Goal: Information Seeking & Learning: Compare options

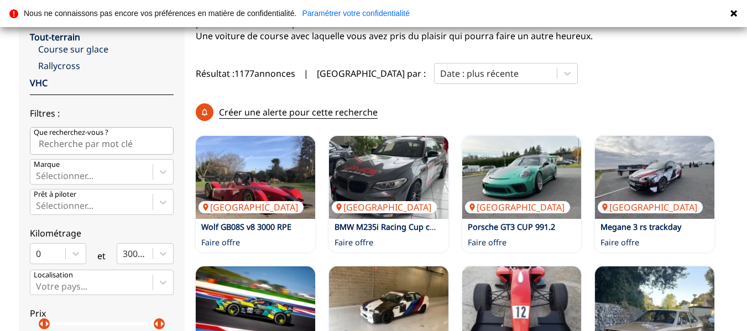
scroll to position [351, 0]
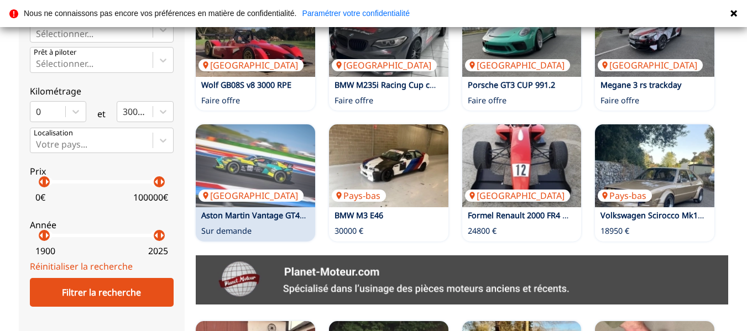
click at [213, 210] on link "Aston Martin Vantage GT4 EVO" at bounding box center [259, 215] width 116 height 11
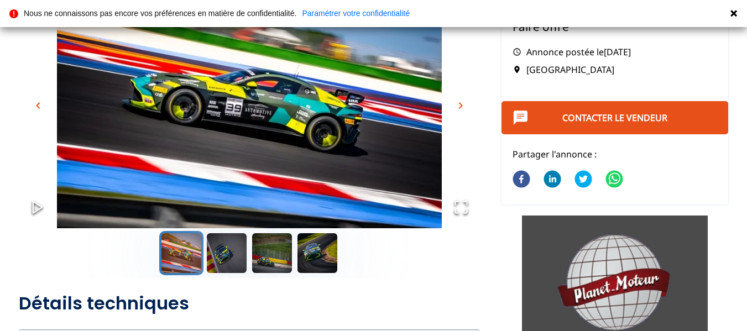
scroll to position [55, 0]
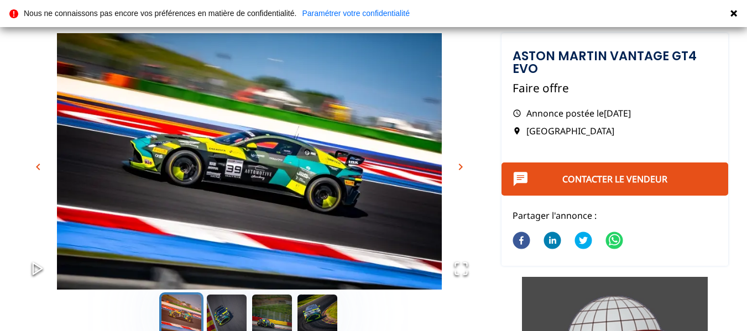
click at [467, 161] on img "Go to Slide 1" at bounding box center [249, 161] width 461 height 256
click at [467, 166] on span "chevron_right" at bounding box center [460, 166] width 13 height 13
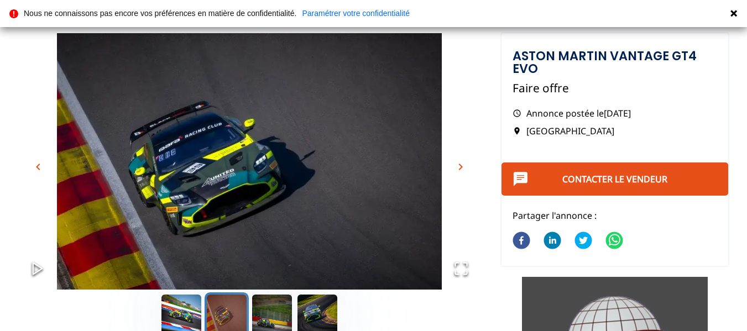
click at [467, 166] on span "chevron_right" at bounding box center [460, 166] width 13 height 13
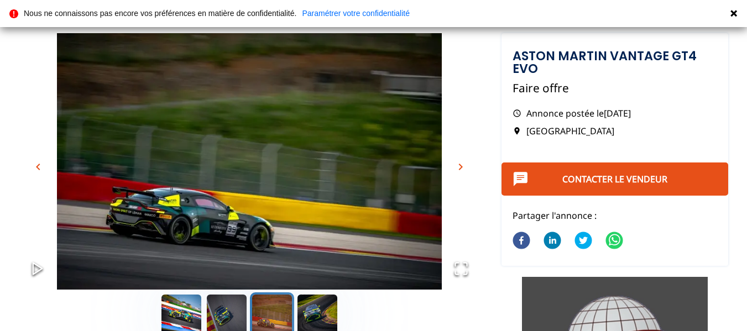
click at [467, 166] on span "chevron_right" at bounding box center [460, 166] width 13 height 13
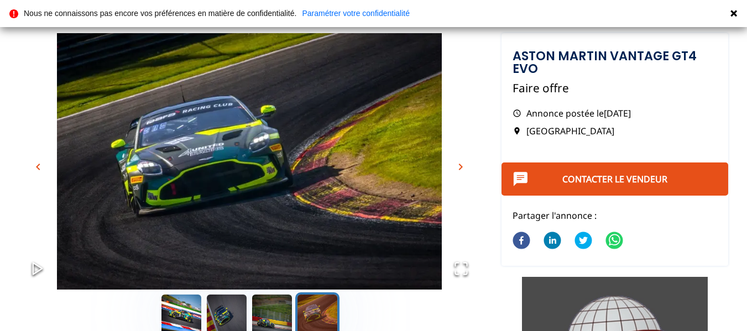
click at [467, 166] on span "chevron_right" at bounding box center [460, 166] width 13 height 13
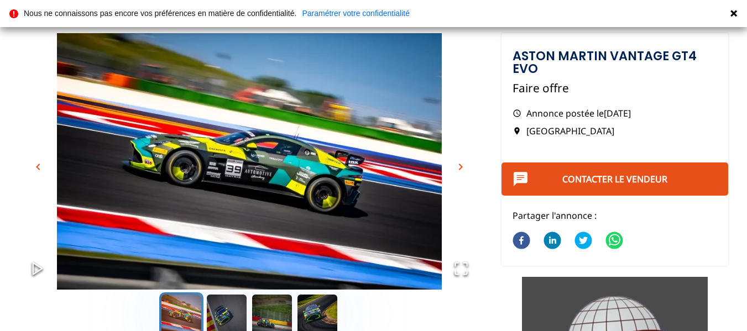
click at [467, 166] on span "chevron_right" at bounding box center [460, 166] width 13 height 13
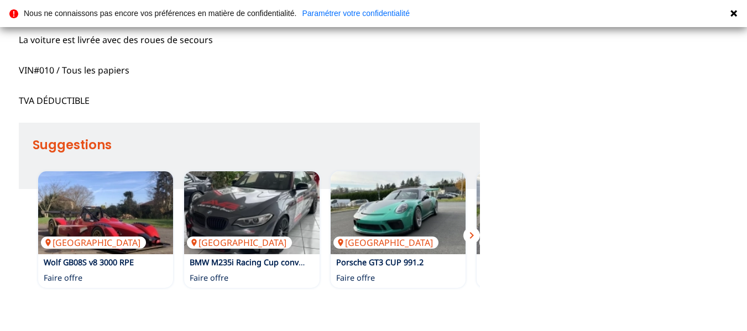
scroll to position [553, 0]
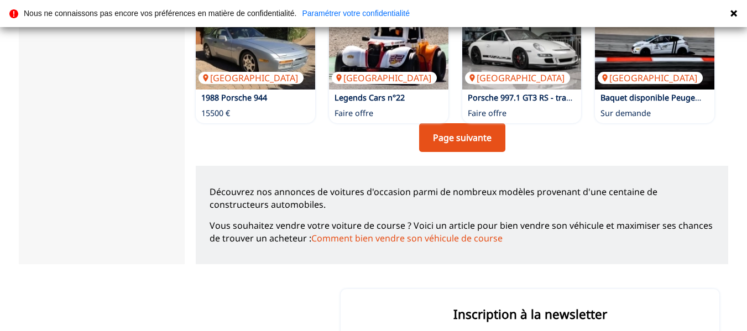
scroll to position [885, 0]
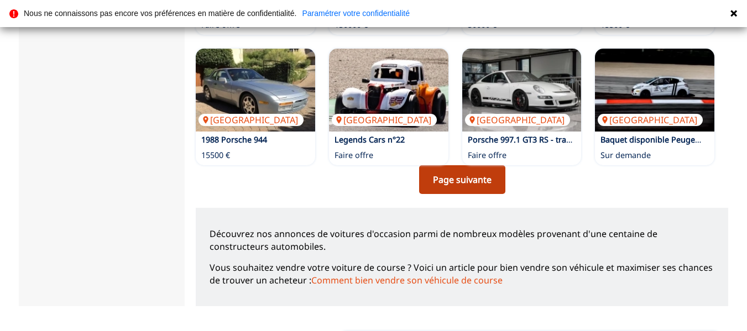
click at [458, 165] on link "Page suivante" at bounding box center [462, 179] width 86 height 29
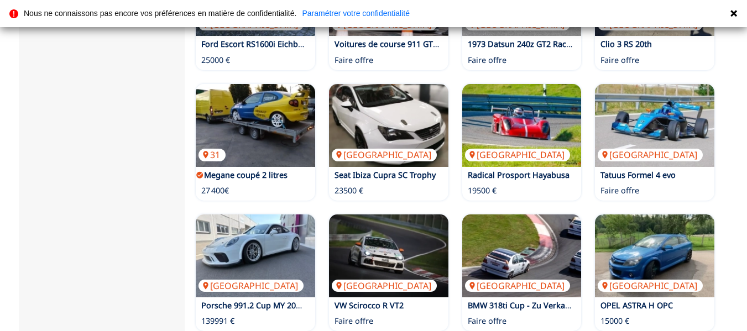
scroll to position [885, 0]
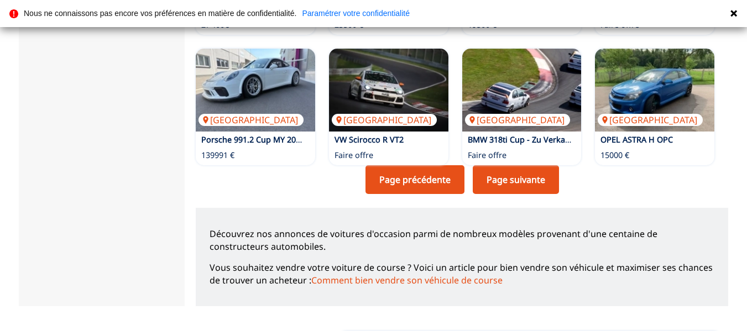
drag, startPoint x: 497, startPoint y: 139, endPoint x: 755, endPoint y: 129, distance: 258.4
click at [497, 165] on link "Page suivante" at bounding box center [516, 179] width 86 height 29
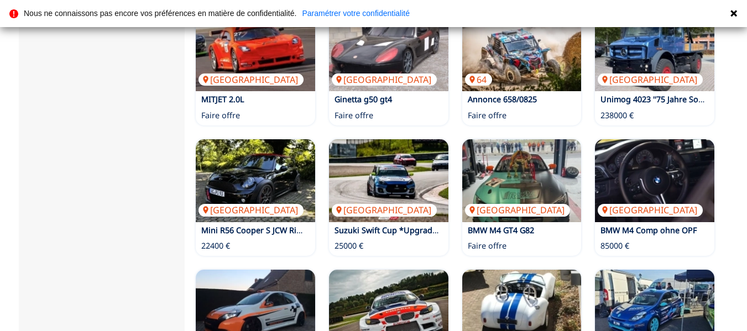
scroll to position [774, 0]
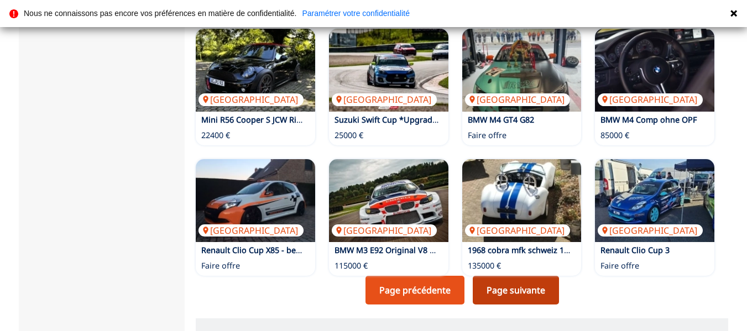
click at [498, 276] on link "Page suivante" at bounding box center [516, 290] width 86 height 29
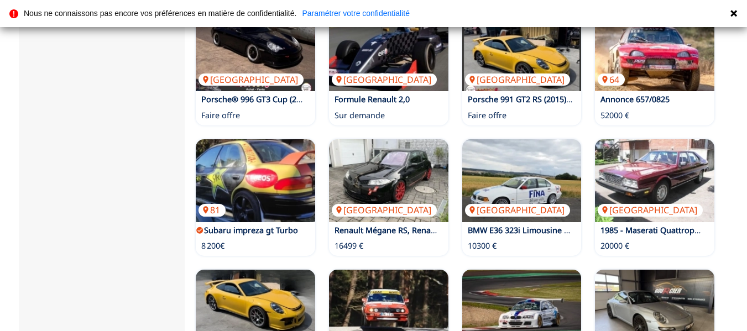
scroll to position [774, 0]
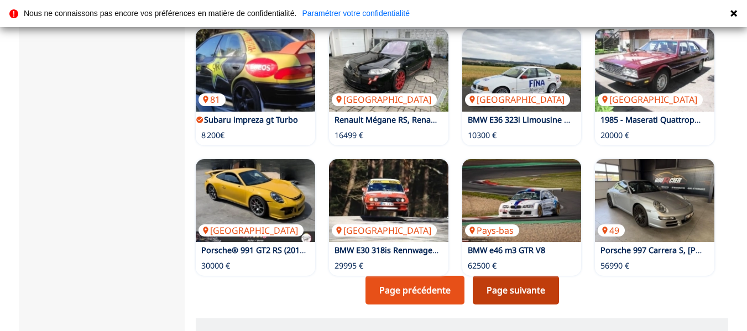
click at [523, 276] on link "Page suivante" at bounding box center [516, 290] width 86 height 29
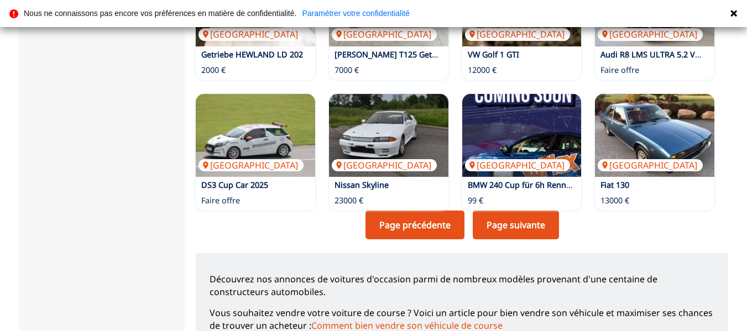
scroll to position [885, 0]
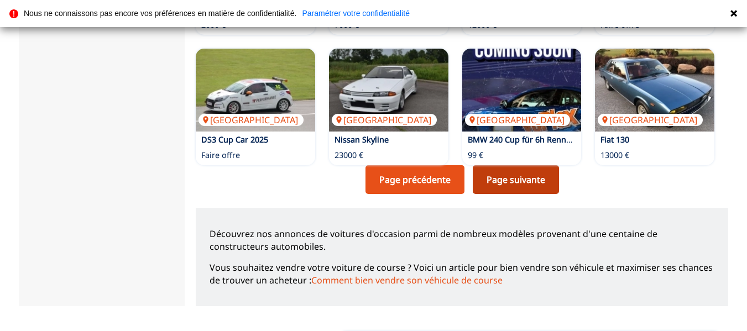
click at [516, 165] on link "Page suivante" at bounding box center [516, 179] width 86 height 29
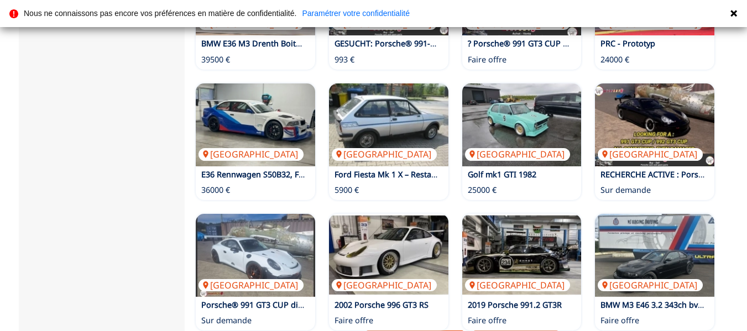
scroll to position [829, 0]
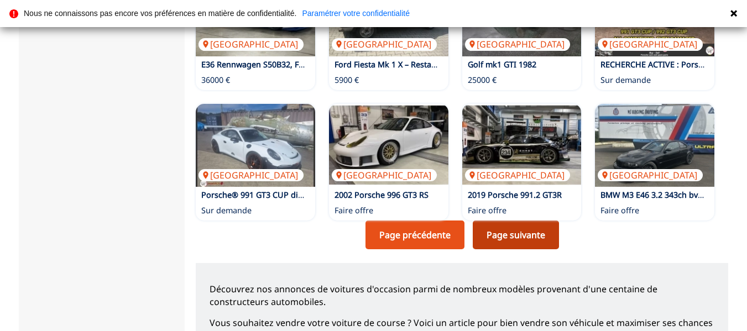
click at [501, 221] on link "Page suivante" at bounding box center [516, 235] width 86 height 29
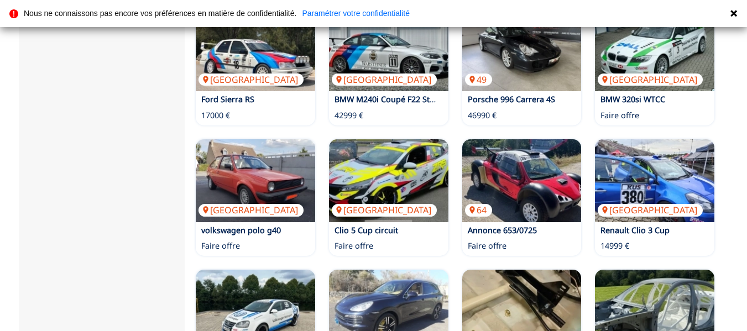
scroll to position [553, 0]
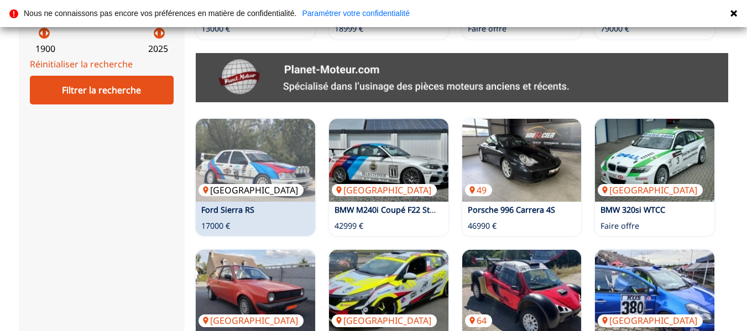
click at [270, 139] on img at bounding box center [255, 160] width 119 height 83
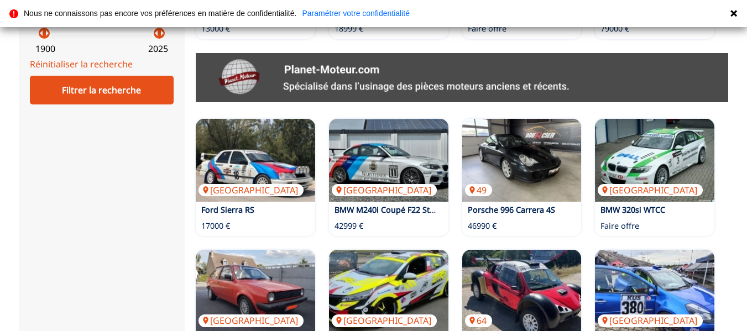
scroll to position [774, 0]
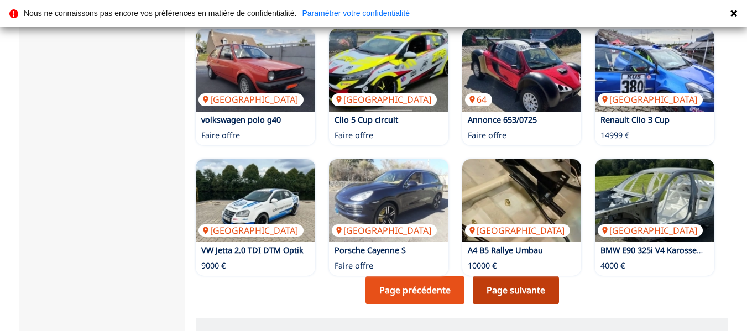
click at [509, 276] on link "Page suivante" at bounding box center [516, 290] width 86 height 29
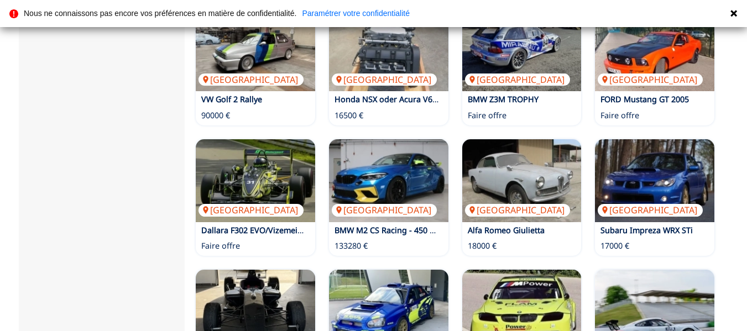
scroll to position [774, 0]
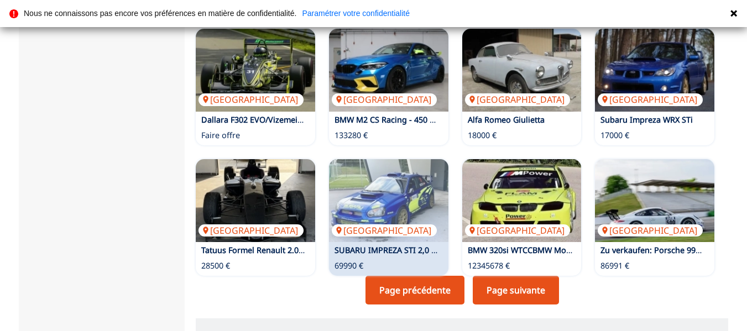
click at [387, 245] on p "SUBARU IMPREZA STI 2,0 TURBO WRC REPLIKA" at bounding box center [387, 250] width 116 height 11
click at [388, 245] on link "SUBARU IMPREZA STI 2,0 TURBO WRC REPLIKA" at bounding box center [423, 250] width 176 height 11
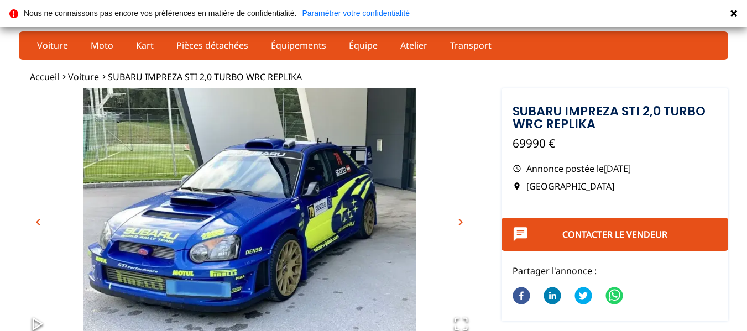
click at [467, 221] on span "chevron_right" at bounding box center [460, 222] width 13 height 13
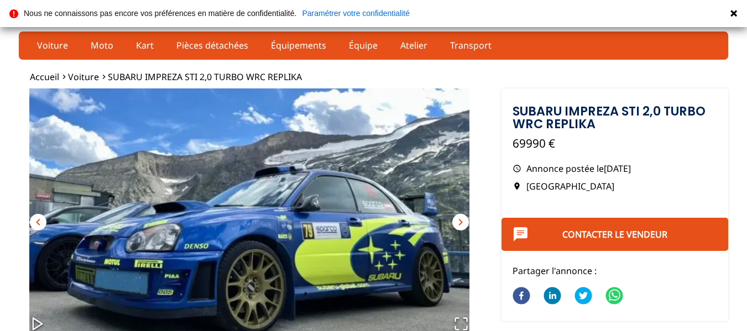
click at [470, 221] on img "Go to Slide 2" at bounding box center [249, 216] width 461 height 256
click at [458, 221] on span "chevron_right" at bounding box center [460, 222] width 13 height 13
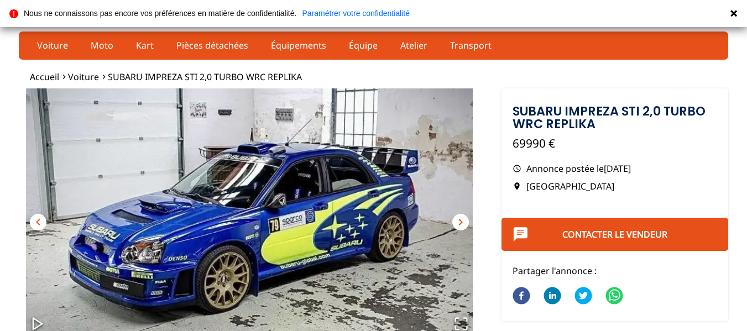
click at [458, 221] on span "chevron_right" at bounding box center [460, 222] width 13 height 13
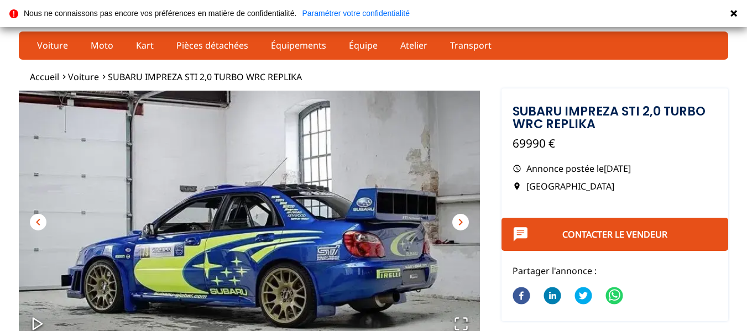
click at [458, 221] on span "chevron_right" at bounding box center [460, 222] width 13 height 13
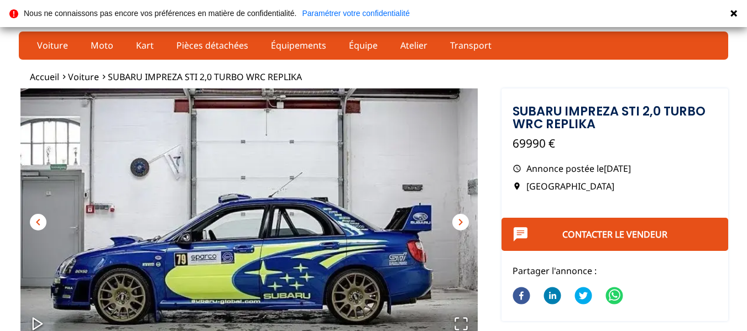
click at [458, 221] on span "chevron_right" at bounding box center [460, 222] width 13 height 13
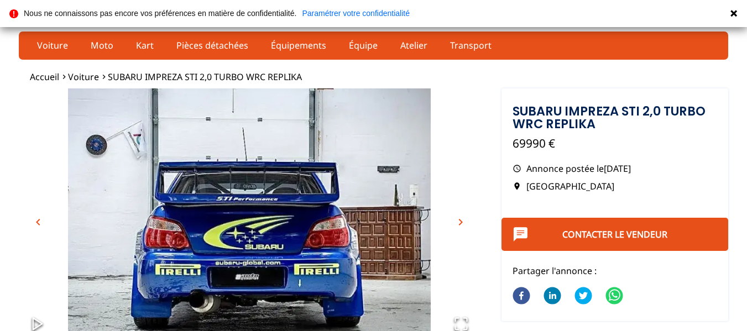
click at [458, 221] on span "chevron_right" at bounding box center [460, 222] width 13 height 13
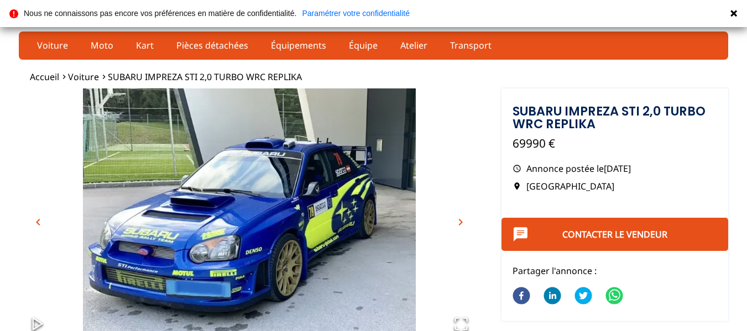
click at [458, 221] on span "chevron_right" at bounding box center [460, 222] width 13 height 13
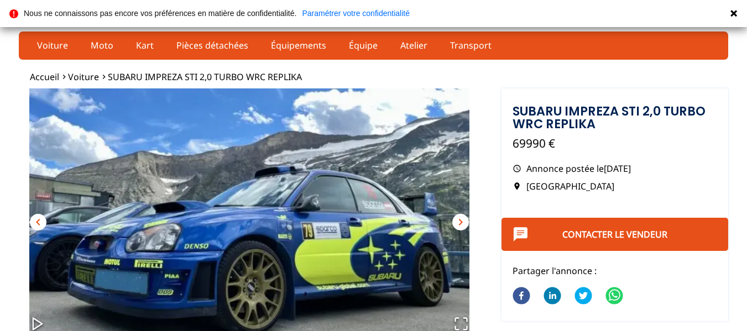
click at [458, 221] on span "chevron_right" at bounding box center [460, 222] width 13 height 13
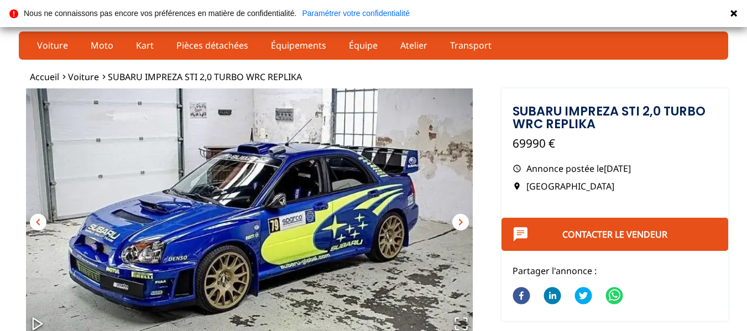
click at [458, 221] on span "chevron_right" at bounding box center [460, 222] width 13 height 13
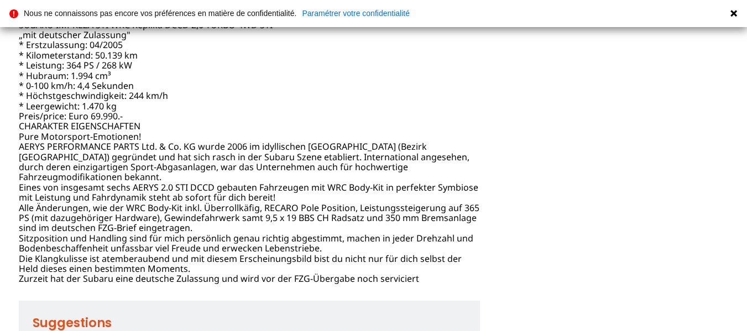
scroll to position [608, 0]
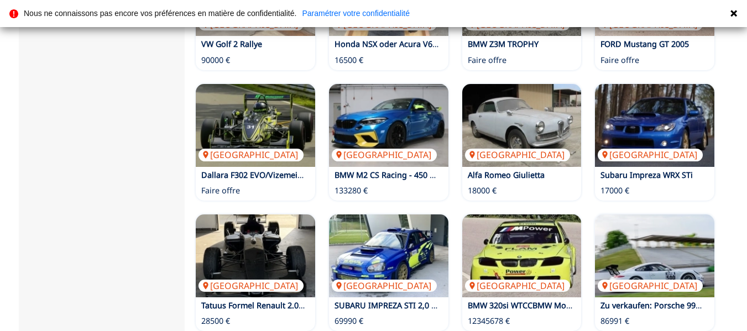
scroll to position [885, 0]
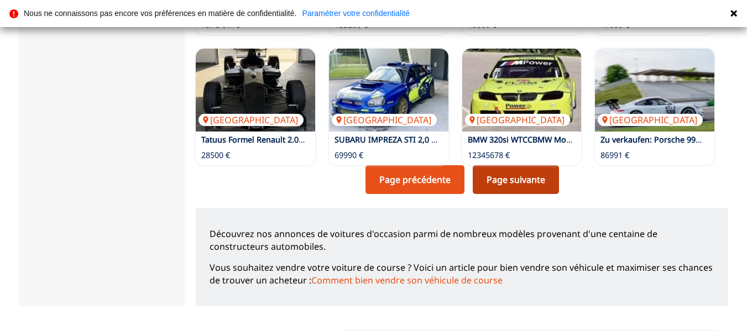
click at [506, 165] on link "Page suivante" at bounding box center [516, 179] width 86 height 29
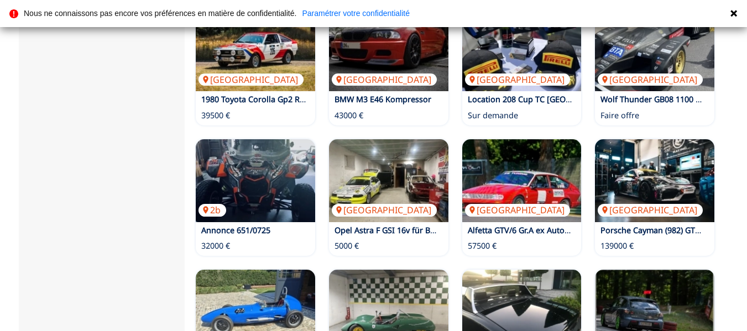
scroll to position [829, 0]
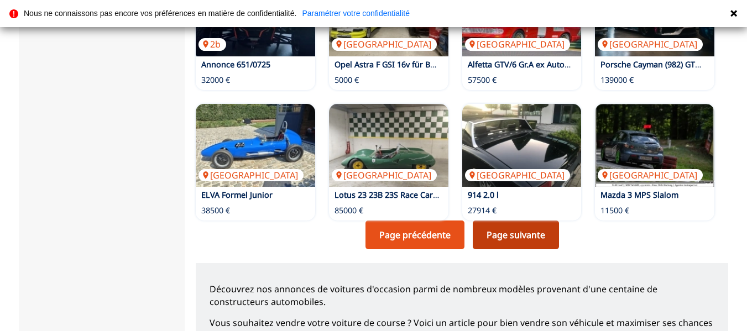
click at [499, 221] on link "Page suivante" at bounding box center [516, 235] width 86 height 29
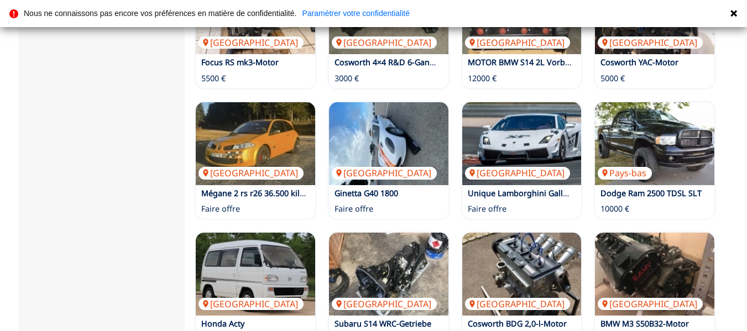
scroll to position [774, 0]
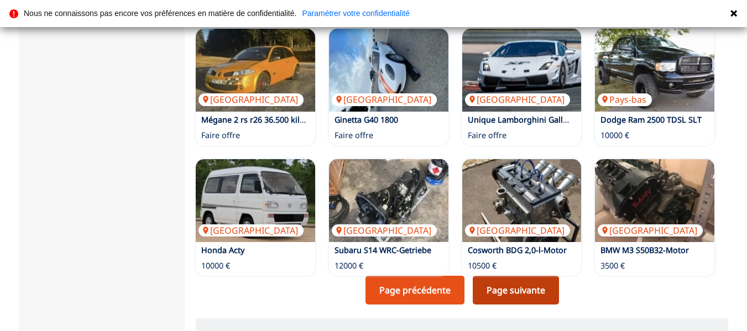
click at [518, 276] on link "Page suivante" at bounding box center [516, 290] width 86 height 29
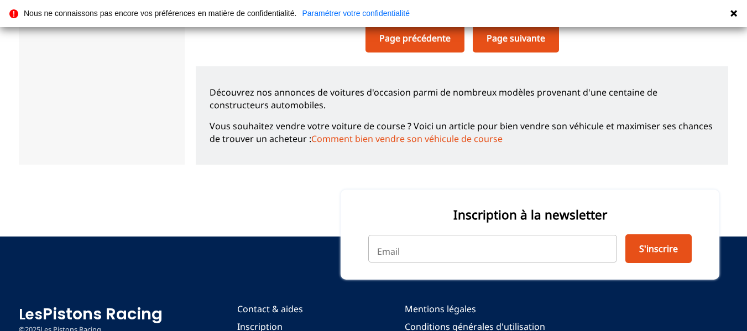
scroll to position [1067, 0]
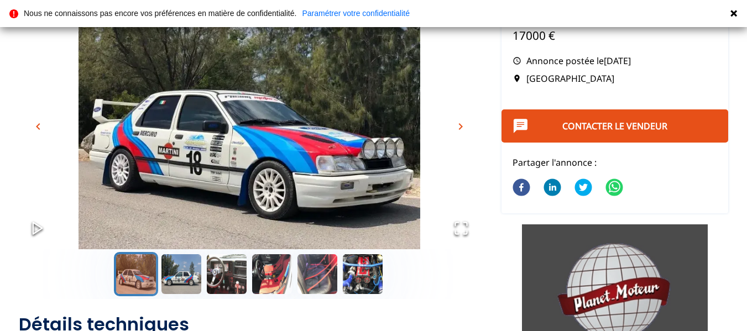
scroll to position [55, 0]
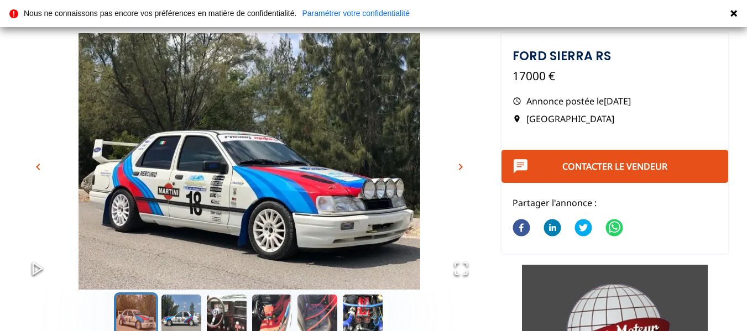
click at [472, 166] on img "Go to Slide 1" at bounding box center [249, 161] width 461 height 256
click at [461, 168] on span "chevron_right" at bounding box center [460, 166] width 13 height 13
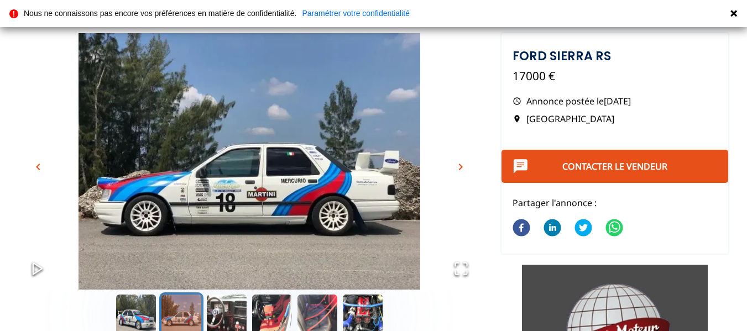
click at [461, 168] on span "chevron_right" at bounding box center [460, 166] width 13 height 13
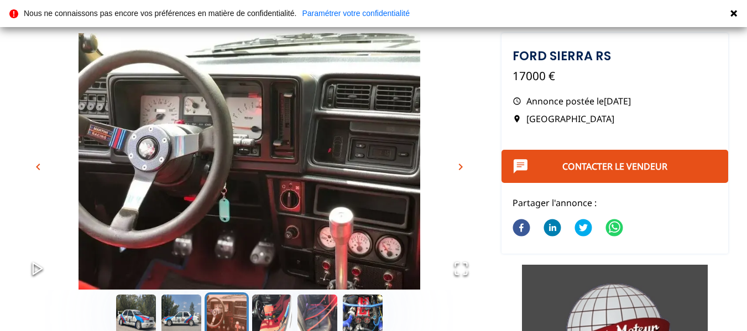
click at [461, 168] on span "chevron_right" at bounding box center [460, 166] width 13 height 13
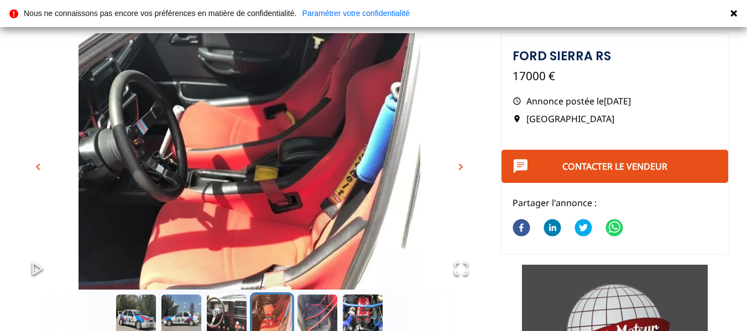
click at [461, 168] on span "chevron_right" at bounding box center [460, 166] width 13 height 13
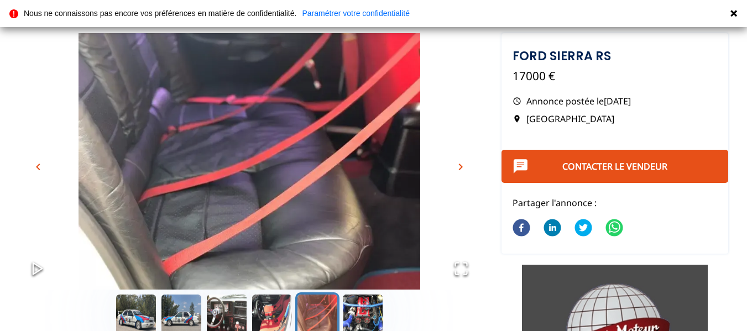
click at [461, 168] on span "chevron_right" at bounding box center [460, 166] width 13 height 13
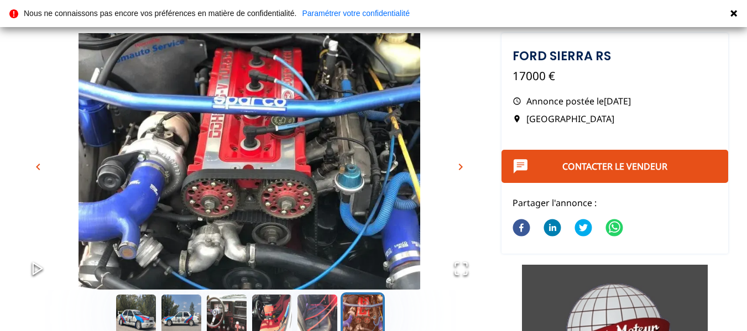
click at [461, 168] on span "chevron_right" at bounding box center [460, 166] width 13 height 13
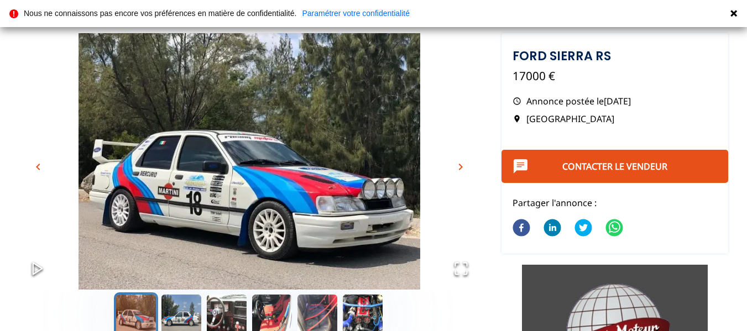
click at [461, 168] on span "chevron_right" at bounding box center [460, 166] width 13 height 13
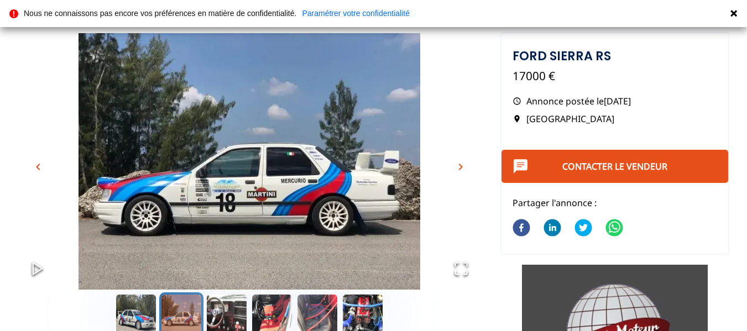
click at [461, 168] on span "chevron_right" at bounding box center [460, 166] width 13 height 13
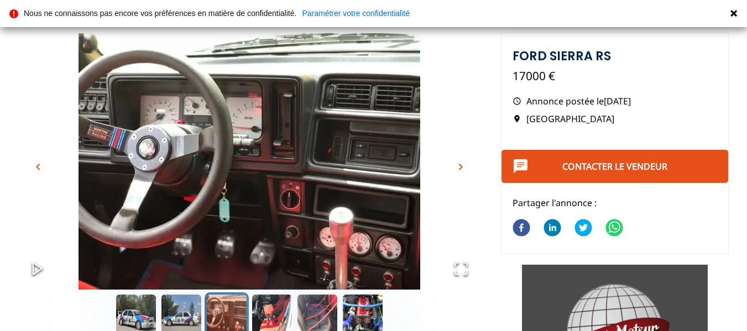
click at [459, 169] on span "chevron_right" at bounding box center [460, 166] width 13 height 13
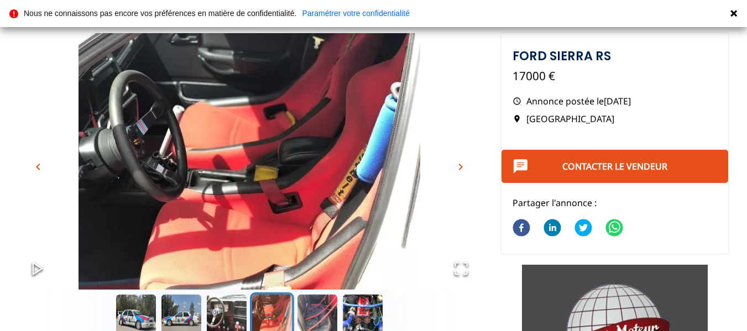
click at [459, 169] on span "chevron_right" at bounding box center [460, 166] width 13 height 13
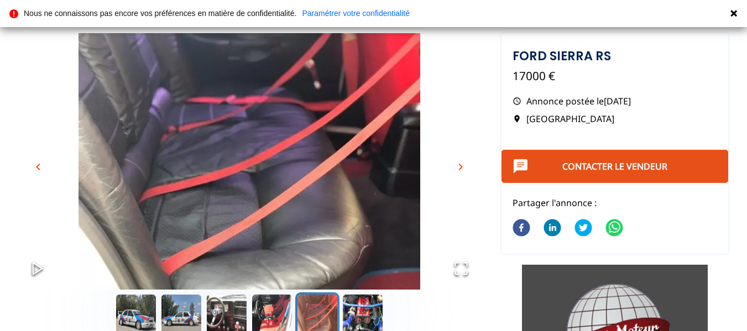
click at [459, 169] on span "chevron_right" at bounding box center [460, 166] width 13 height 13
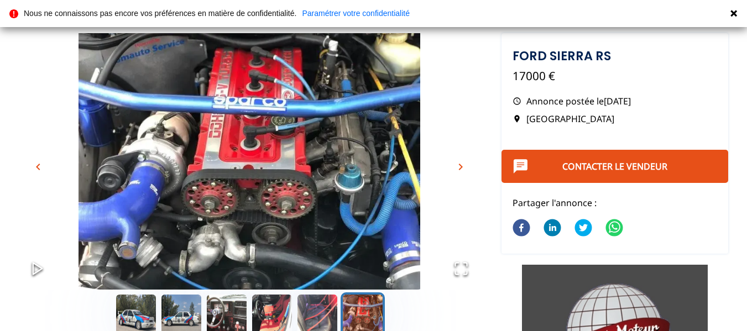
click at [459, 169] on span "chevron_right" at bounding box center [460, 166] width 13 height 13
